Goal: Complete application form

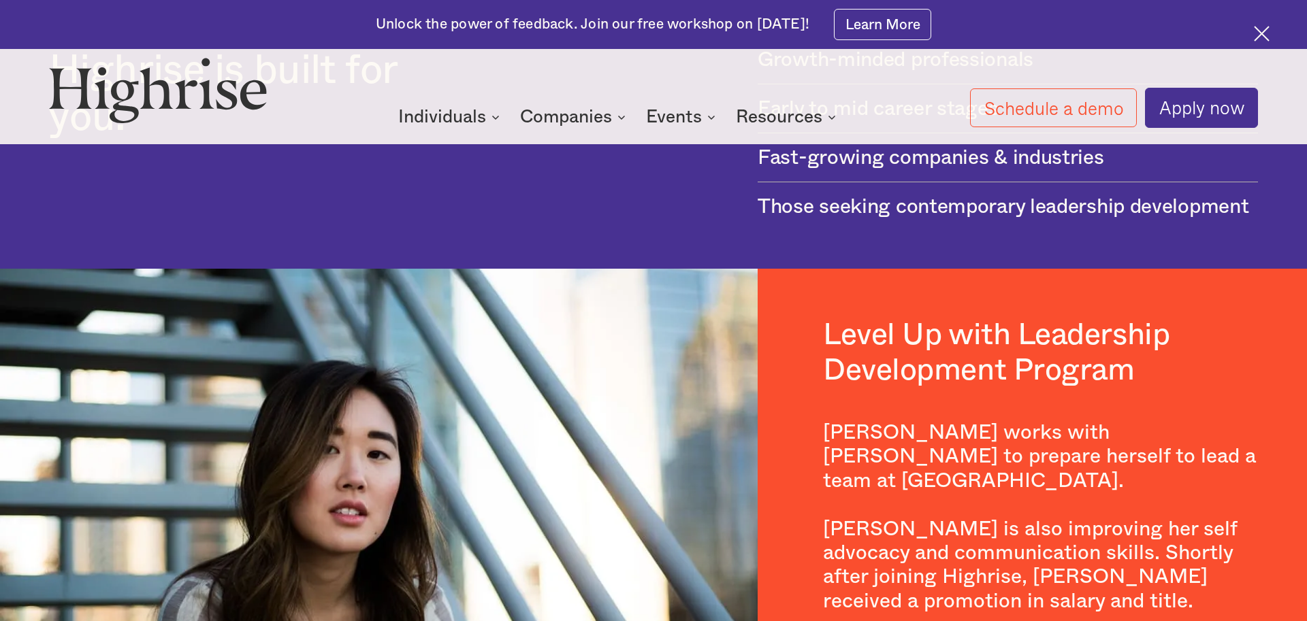
scroll to position [2098, 0]
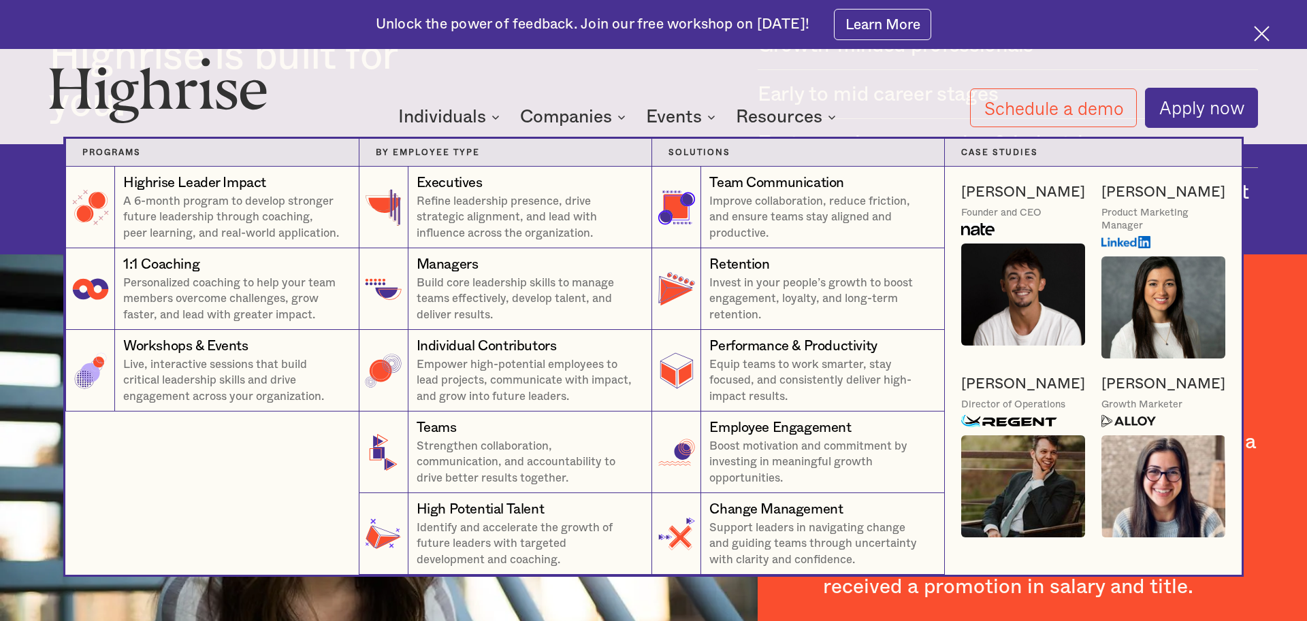
click at [817, 120] on nav "Programs 4 Highrise Leader Impact Program A 6-month program to develop stronger…" at bounding box center [653, 340] width 817 height 469
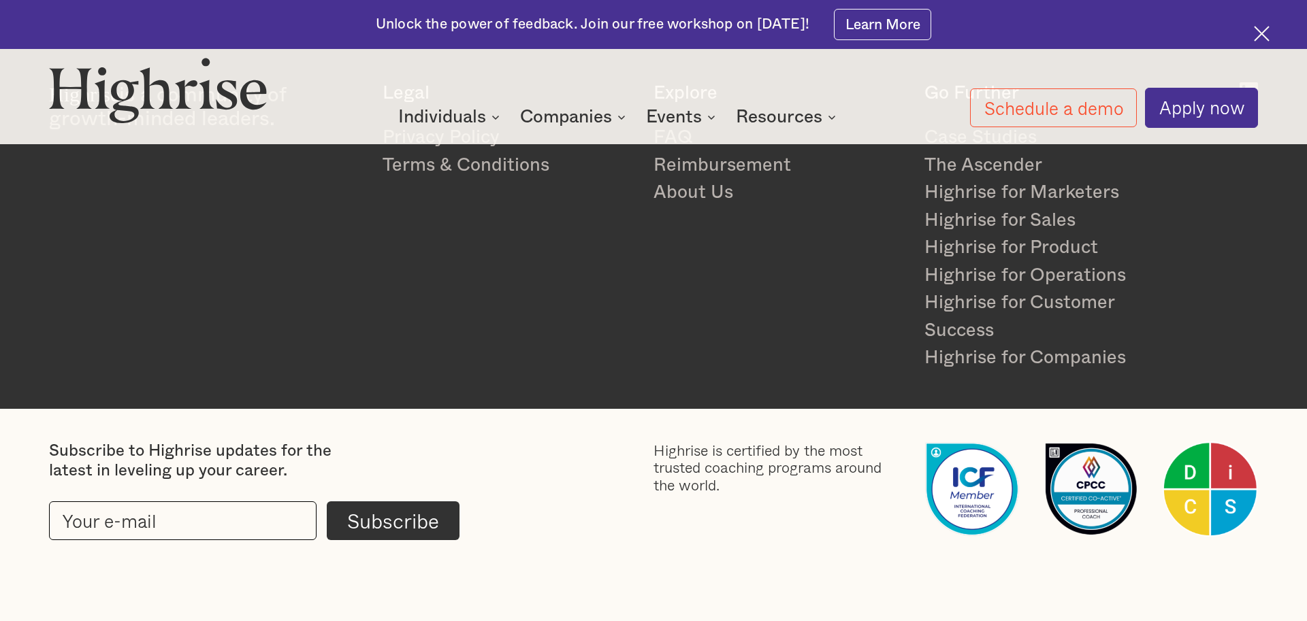
scroll to position [3804, 0]
click at [1013, 242] on link "Highrise for Product" at bounding box center [1049, 248] width 250 height 28
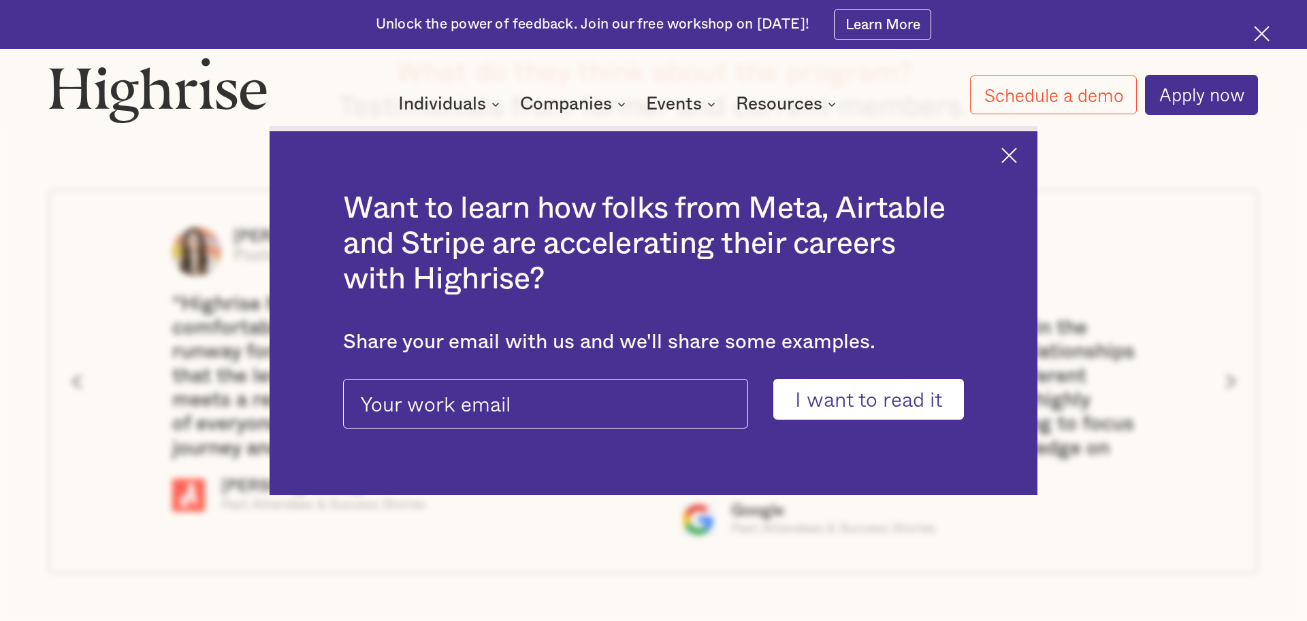
scroll to position [3452, 0]
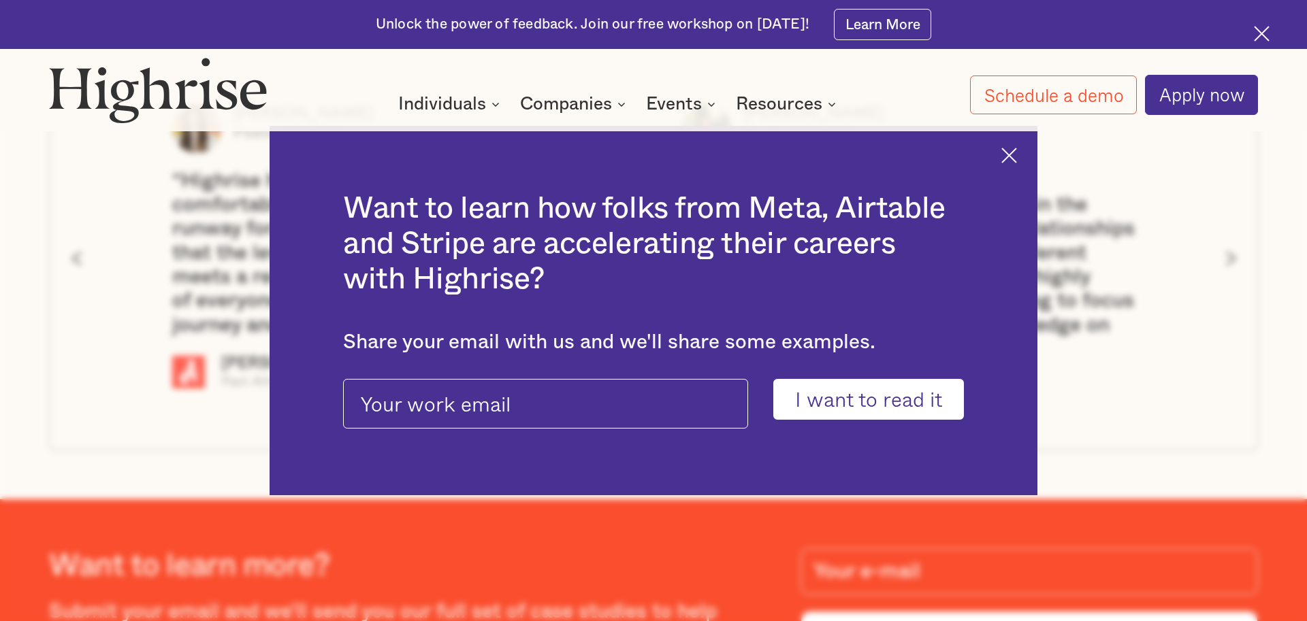
click at [1015, 148] on img at bounding box center [1009, 156] width 16 height 16
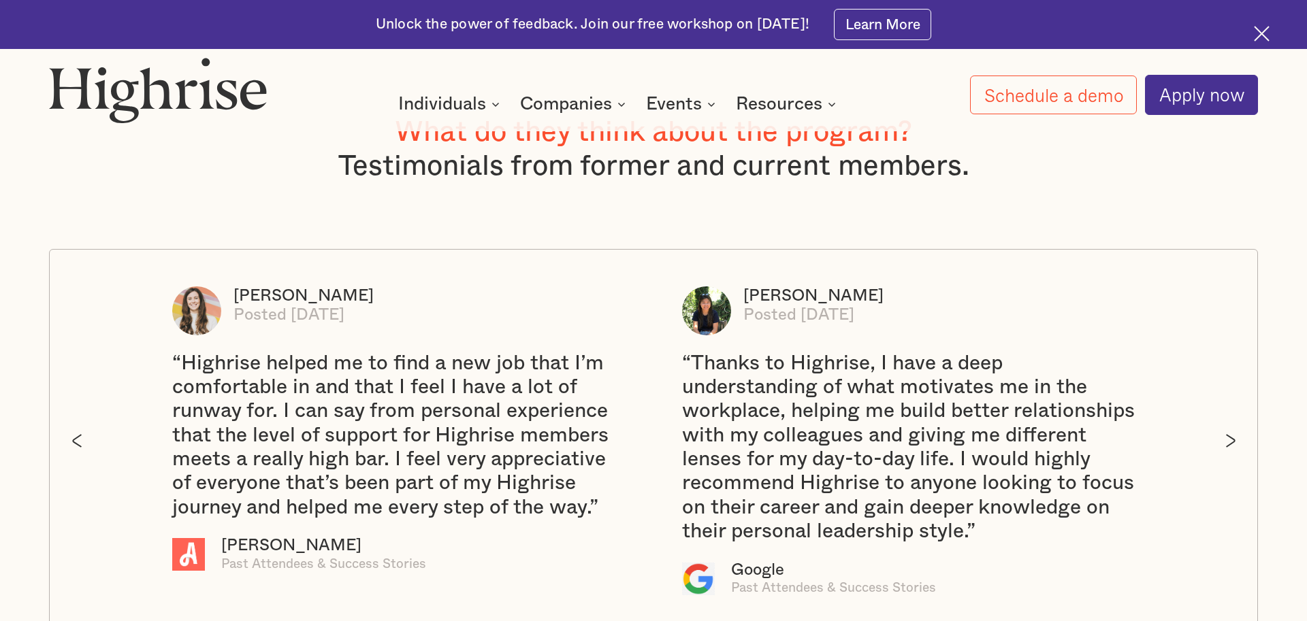
scroll to position [3285, 0]
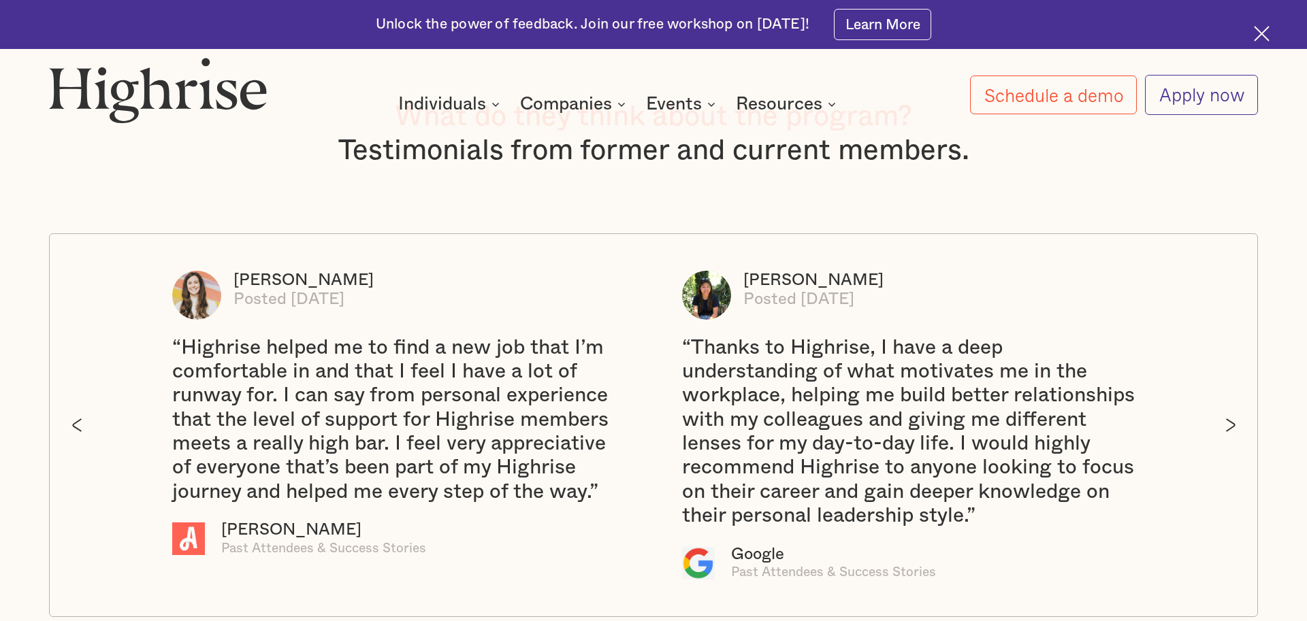
click at [1163, 101] on link "Apply now" at bounding box center [1201, 94] width 113 height 39
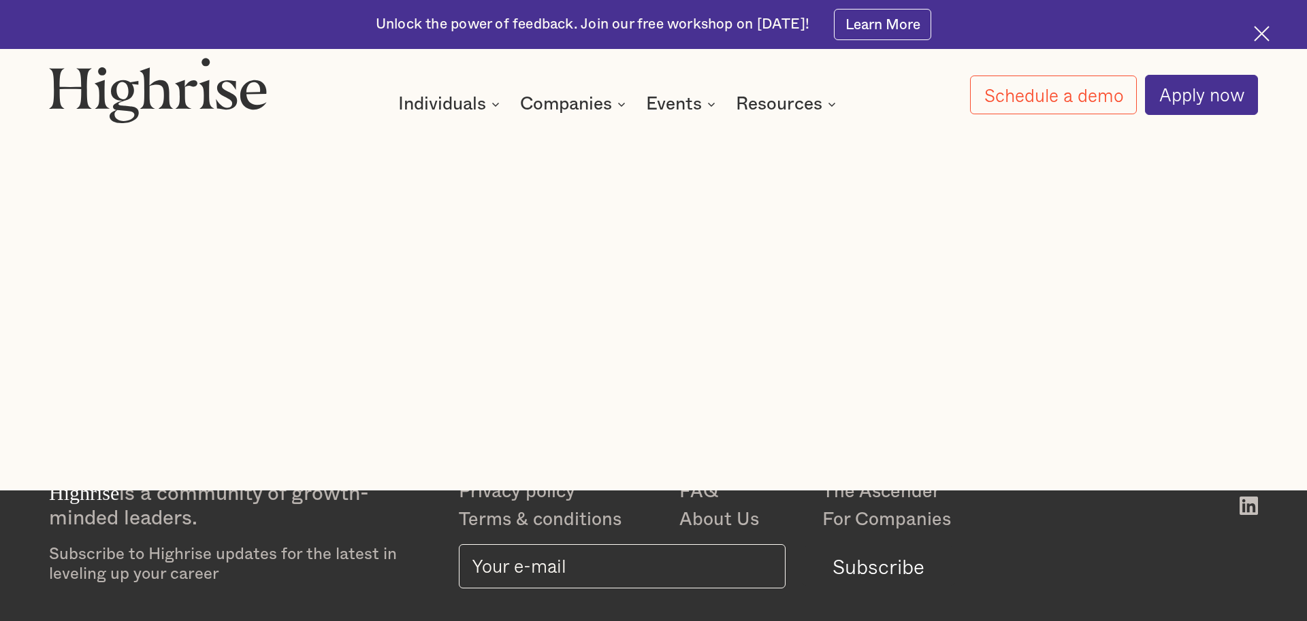
scroll to position [129, 0]
